Goal: Communication & Community: Answer question/provide support

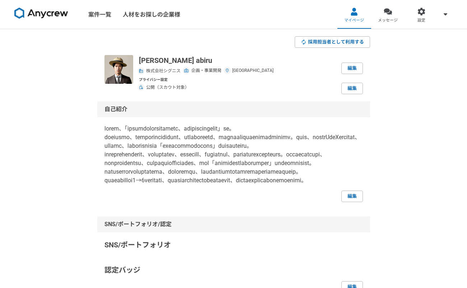
click at [62, 14] on img at bounding box center [41, 13] width 54 height 11
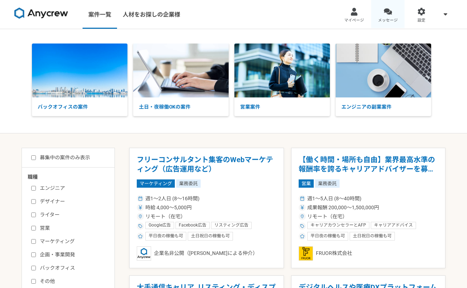
click at [388, 17] on link "メッセージ" at bounding box center [388, 14] width 34 height 29
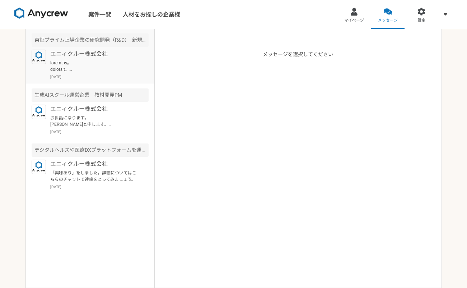
click at [111, 62] on p at bounding box center [94, 66] width 89 height 13
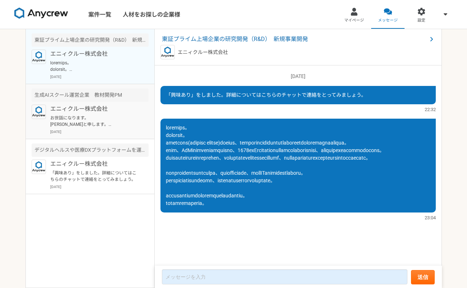
scroll to position [6, 0]
click at [101, 115] on p "お世話になります。 阿比留と申します。 私は過去、大学で客員助教をやっていまして、教育に携わっていた経験と事業開発の経験が活かせるのではないかと思いご連絡差し…" at bounding box center [94, 121] width 89 height 13
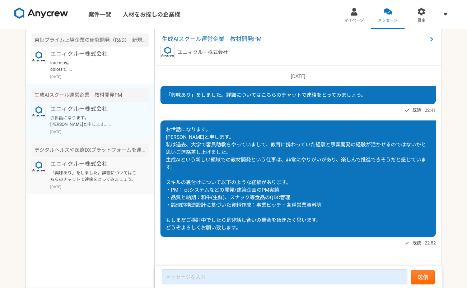
scroll to position [3, 0]
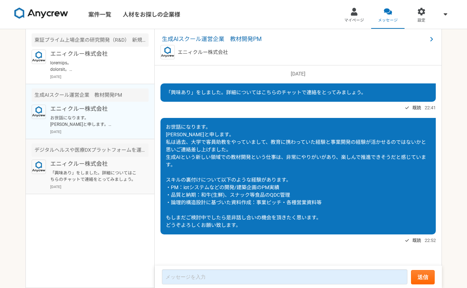
click at [104, 172] on p "「興味あり」をしました。詳細についてはこちらのチャットで連絡をとってみましょう。" at bounding box center [94, 175] width 89 height 13
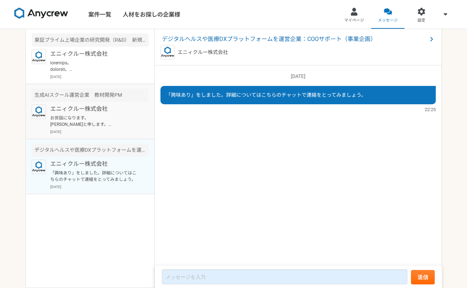
click at [103, 117] on p "お世話になります。 阿比留と申します。 私は過去、大学で客員助教をやっていまして、教育に携わっていた経験と事業開発の経験が活かせるのではないかと思いご連絡差し…" at bounding box center [94, 121] width 89 height 13
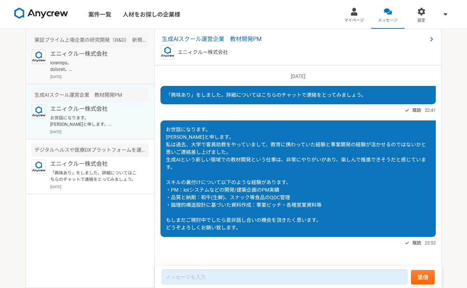
scroll to position [3, 0]
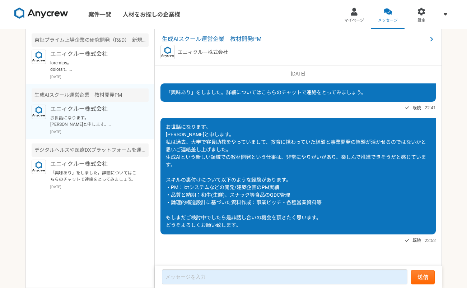
click at [194, 109] on div "既読 22:41" at bounding box center [297, 107] width 275 height 9
click at [107, 122] on p "お世話になります。 阿比留と申します。 私は過去、大学で客員助教をやっていまして、教育に携わっていた経験と事業開発の経験が活かせるのではないかと思いご連絡差し…" at bounding box center [94, 121] width 89 height 13
click at [109, 112] on p "エニィクルー株式会社" at bounding box center [94, 108] width 89 height 9
click at [111, 160] on p "エニィクルー株式会社" at bounding box center [94, 163] width 89 height 9
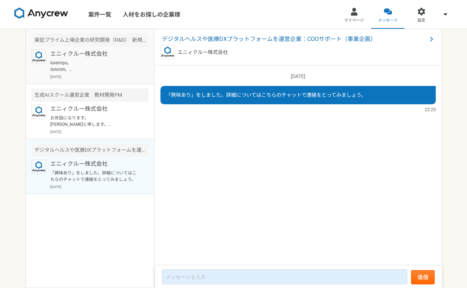
click at [99, 51] on p "エニィクルー株式会社" at bounding box center [94, 54] width 89 height 9
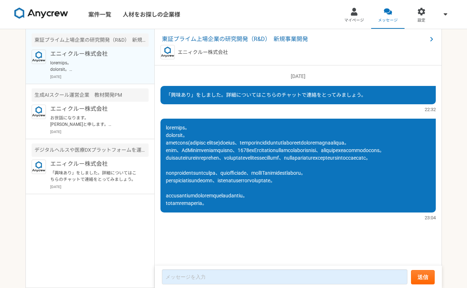
scroll to position [6, 0]
click at [48, 13] on img at bounding box center [41, 13] width 54 height 11
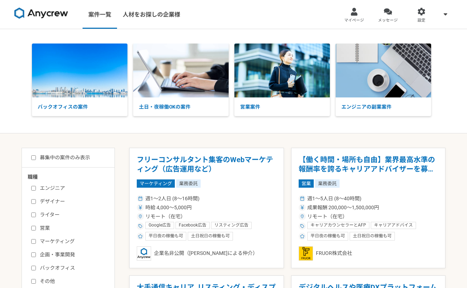
scroll to position [1195, 0]
